Goal: Task Accomplishment & Management: Manage account settings

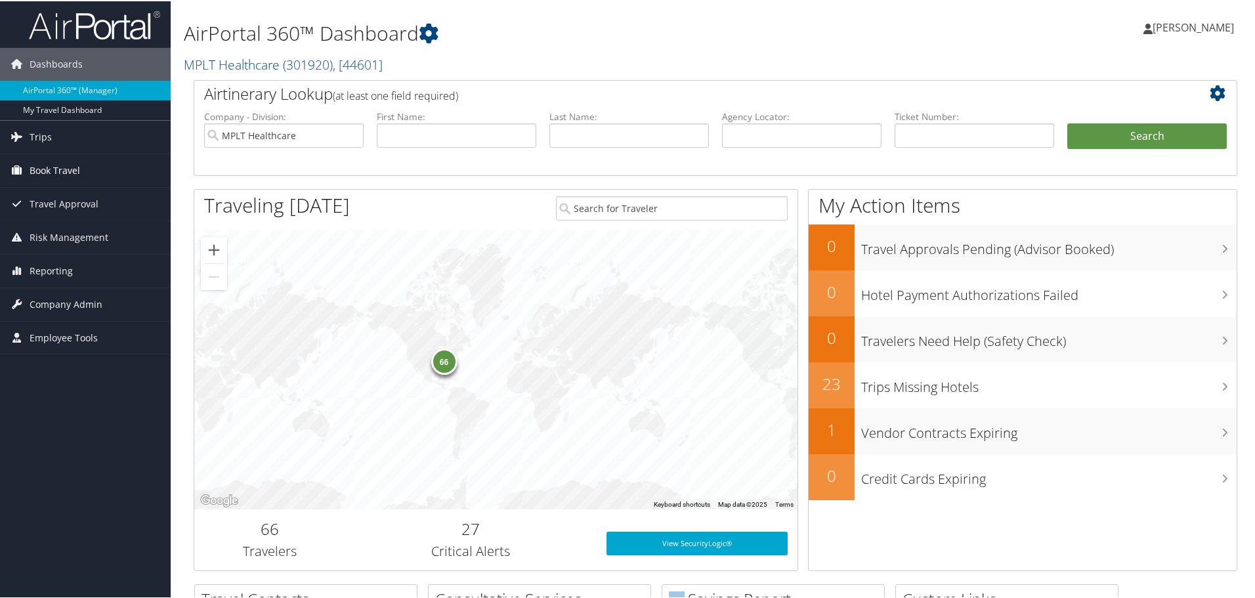
click at [32, 163] on span "Book Travel" at bounding box center [55, 169] width 51 height 33
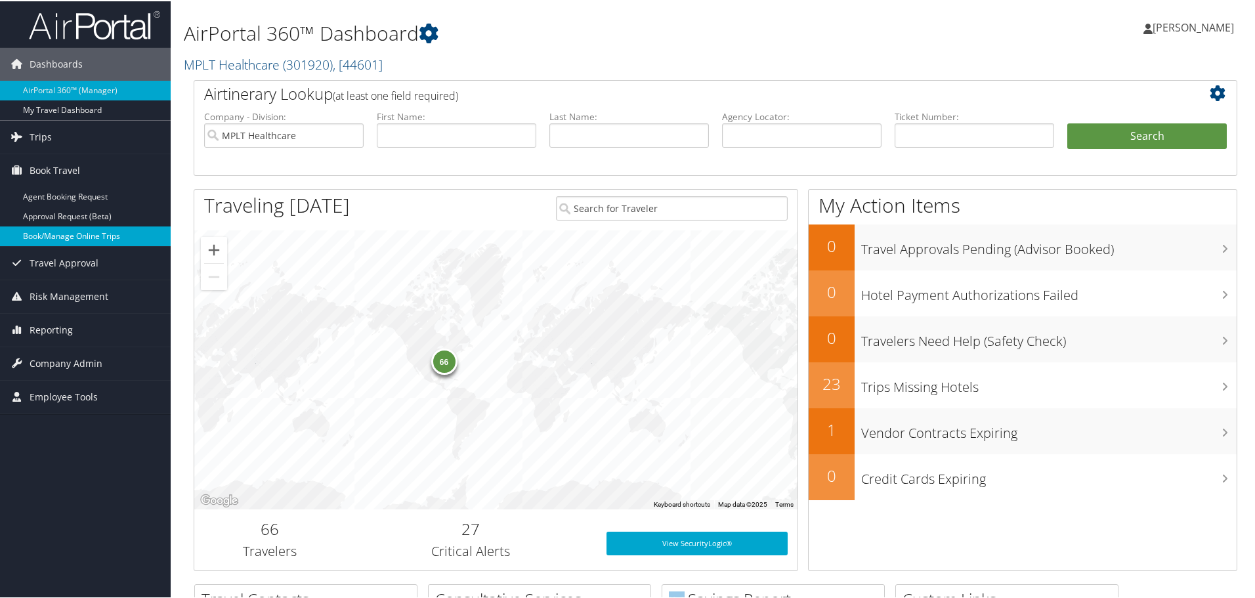
click at [81, 238] on link "Book/Manage Online Trips" at bounding box center [85, 235] width 171 height 20
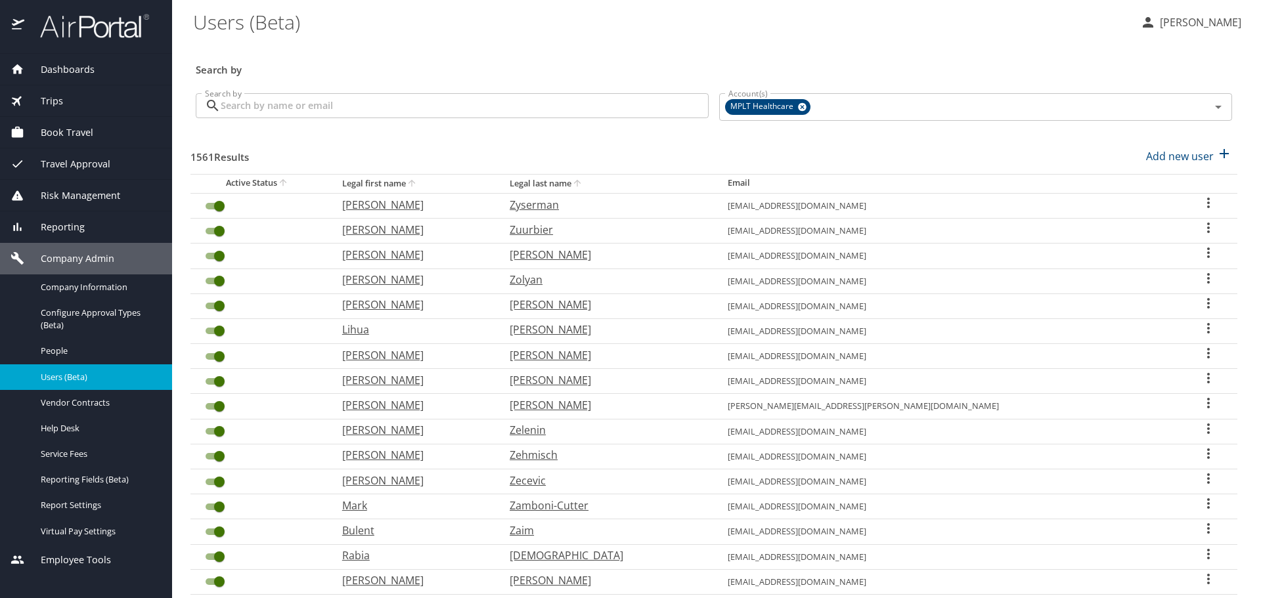
click at [389, 110] on input "Search by" at bounding box center [465, 105] width 488 height 25
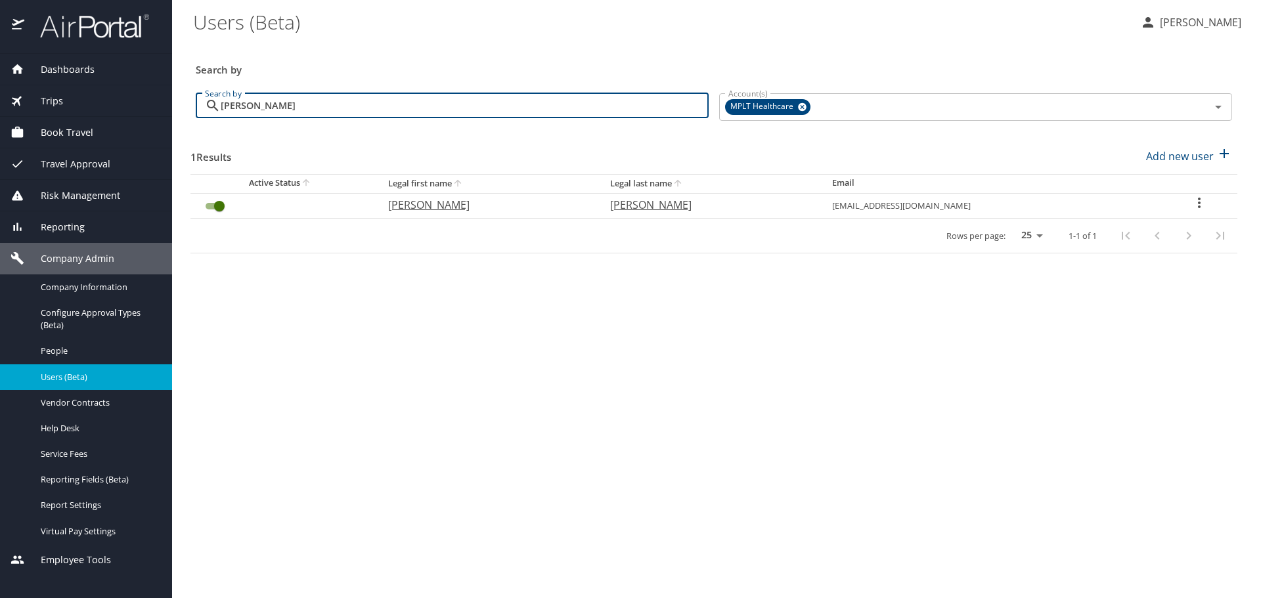
type input "Gholami"
click at [708, 207] on p "Gholami" at bounding box center [708, 205] width 196 height 16
select select "US"
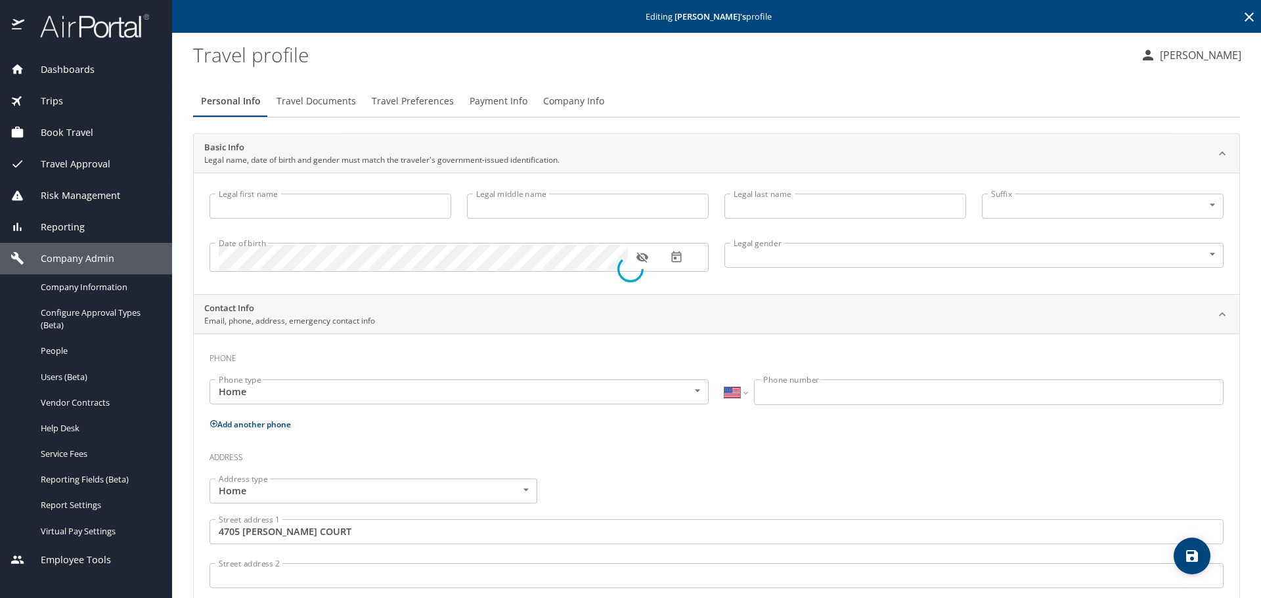
type input "Parviz"
type input "Gholami"
type input "Male"
type input "TINA"
type input "GHOLAMI"
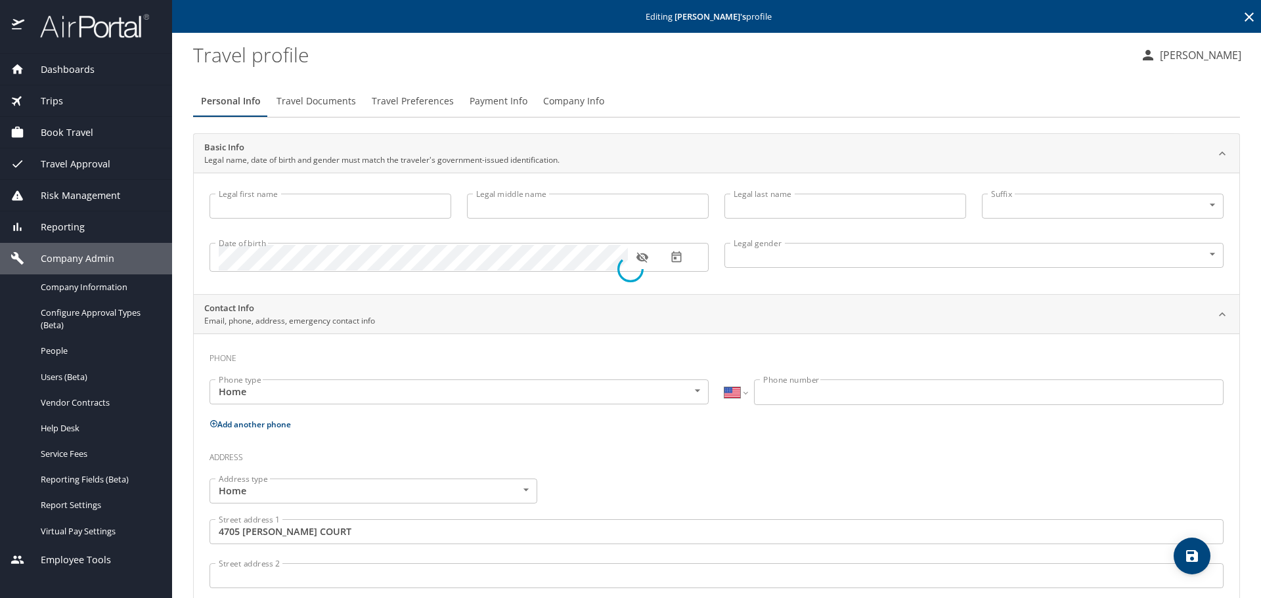
select select "JP"
type input "88085374"
type input "United States of America"
type input "California"
type input "United States of America"
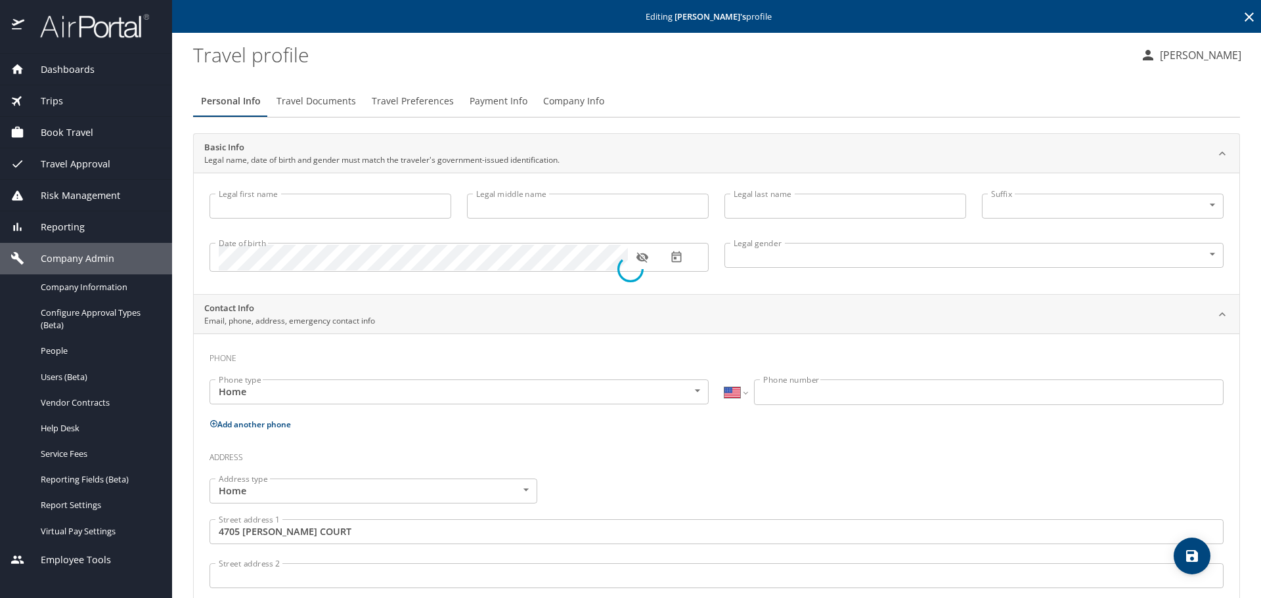
type input "Florida"
select select "US"
select select "JP"
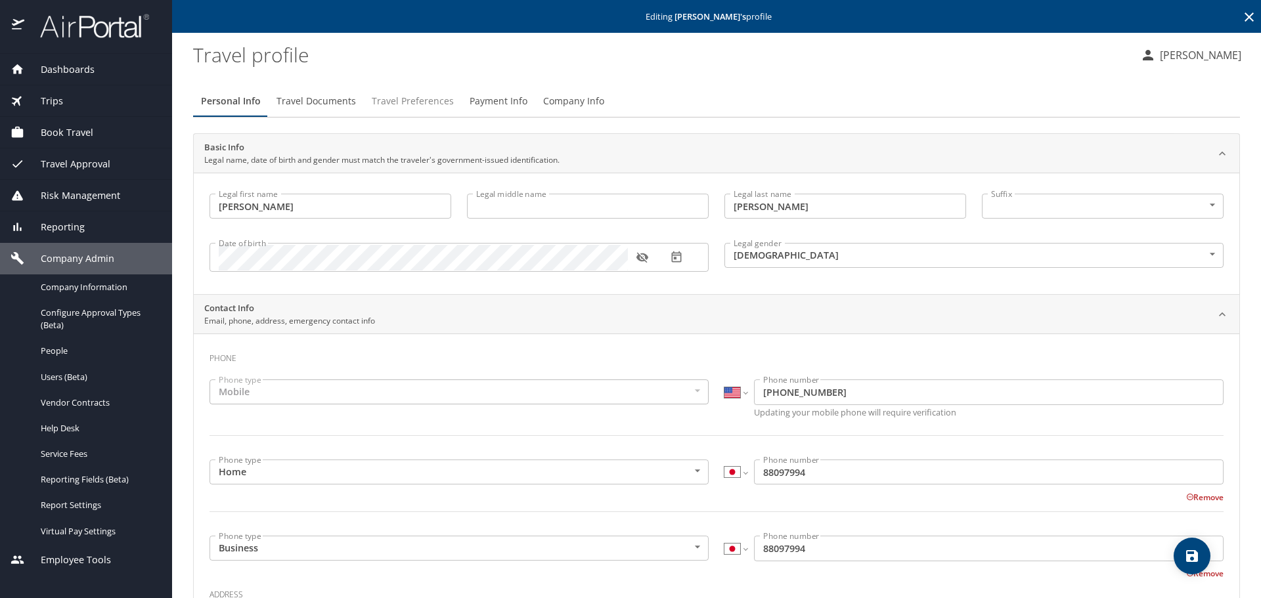
click at [401, 98] on span "Travel Preferences" at bounding box center [413, 101] width 82 height 16
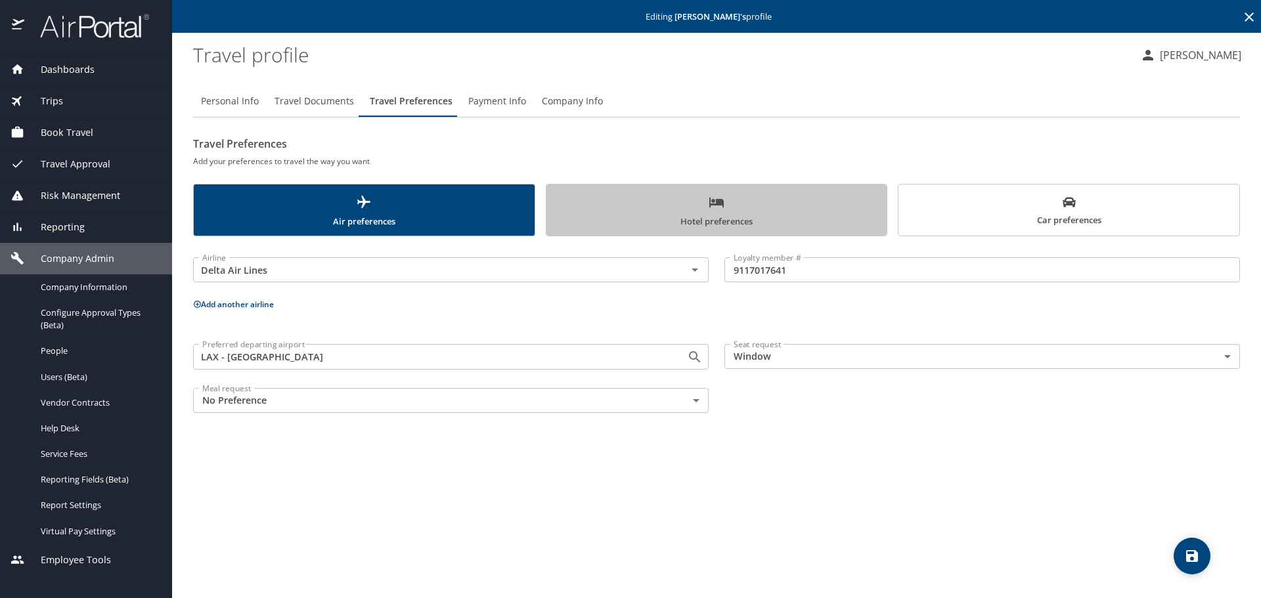
click at [632, 219] on span "Hotel preferences" at bounding box center [716, 211] width 325 height 35
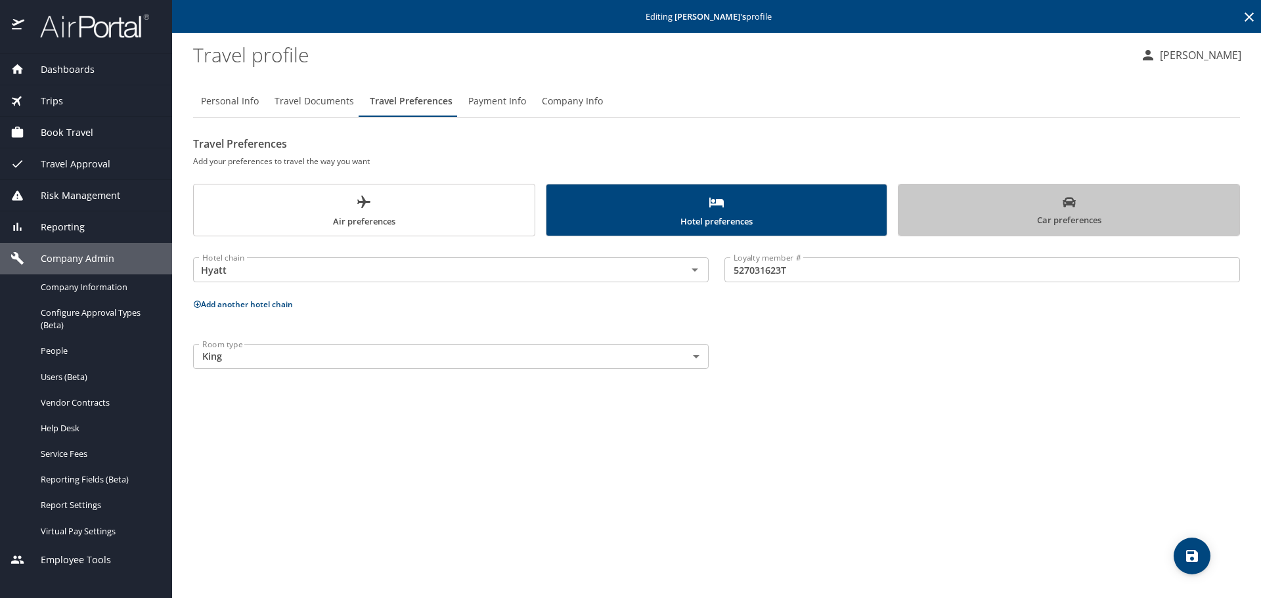
click at [944, 208] on span "Car preferences" at bounding box center [1068, 212] width 325 height 32
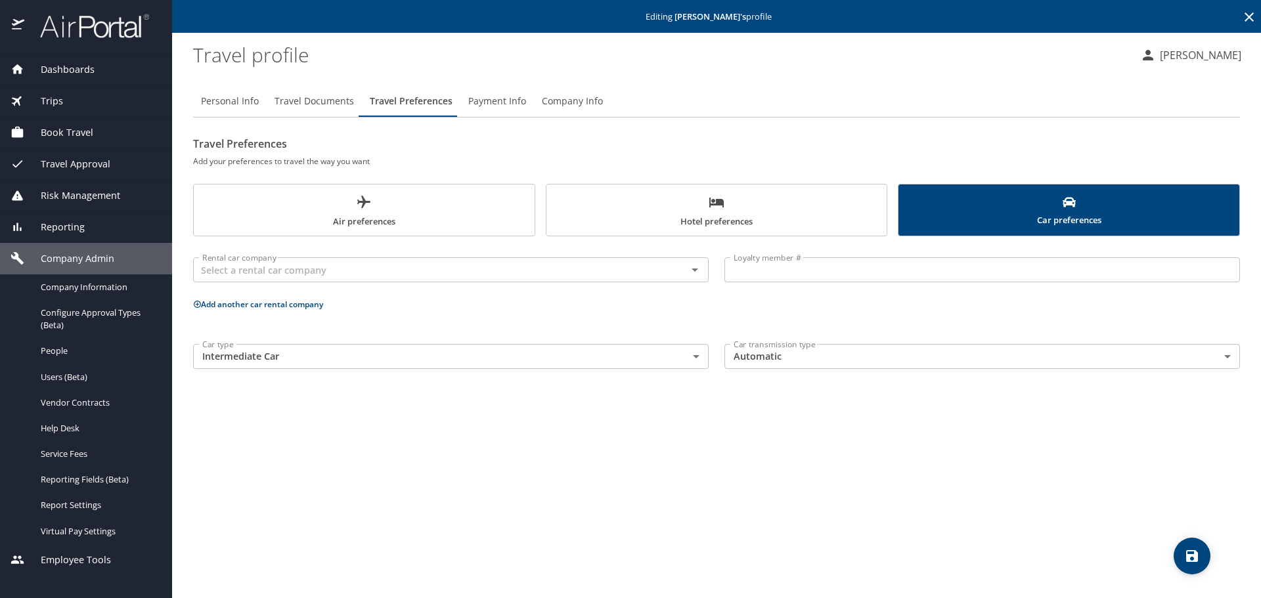
click at [469, 209] on span "Air preferences" at bounding box center [364, 211] width 325 height 35
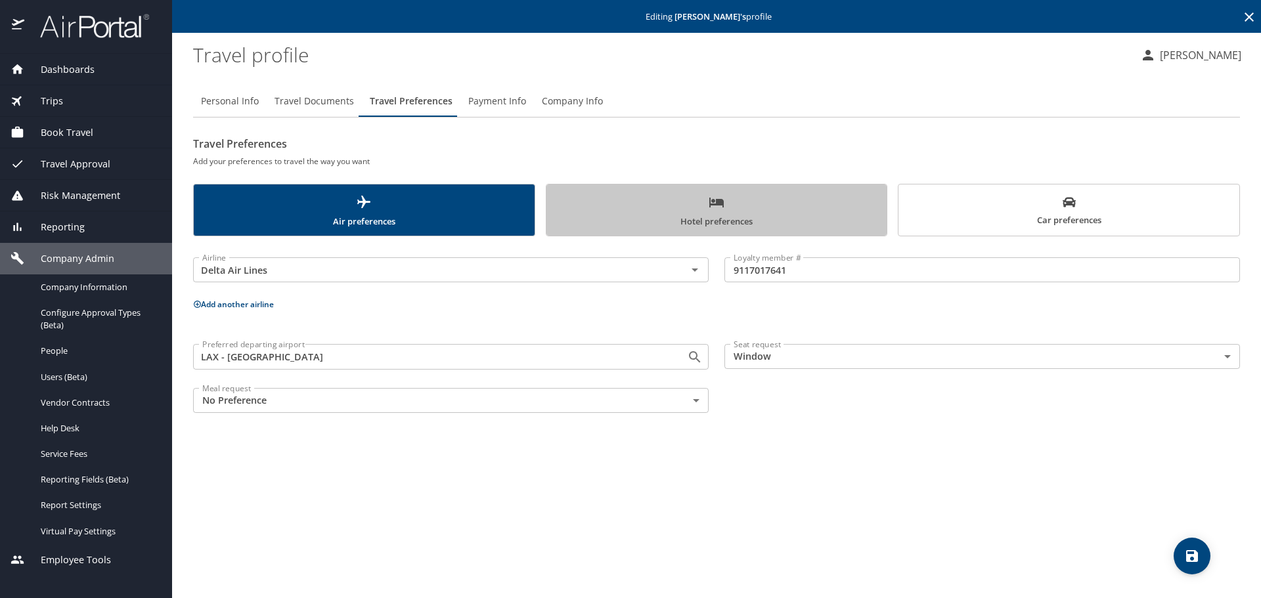
click at [708, 219] on span "Hotel preferences" at bounding box center [716, 211] width 325 height 35
